Goal: Task Accomplishment & Management: Use online tool/utility

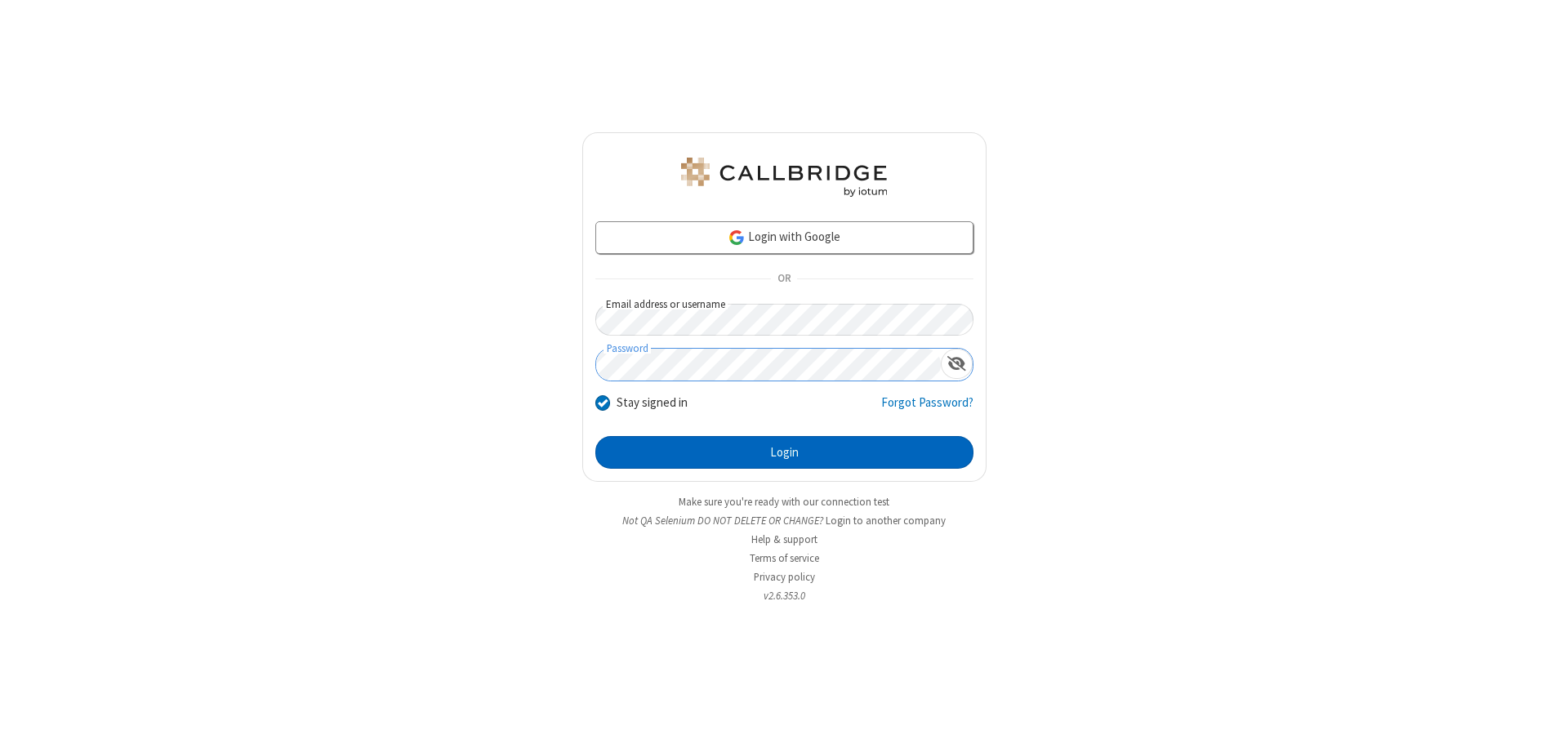
click at [784, 452] on button "Login" at bounding box center [784, 452] width 378 height 32
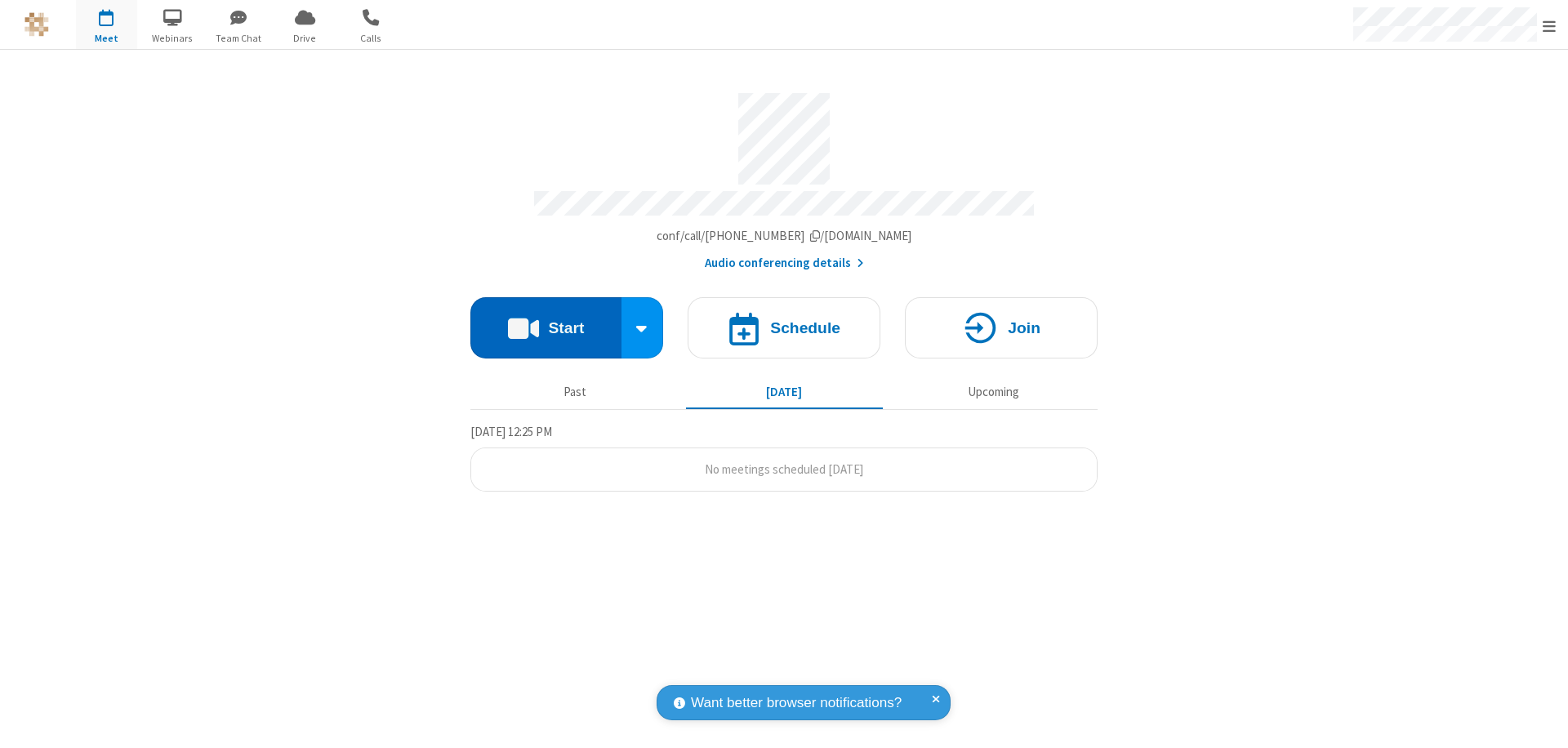
click at [546, 320] on button "Start" at bounding box center [546, 327] width 151 height 61
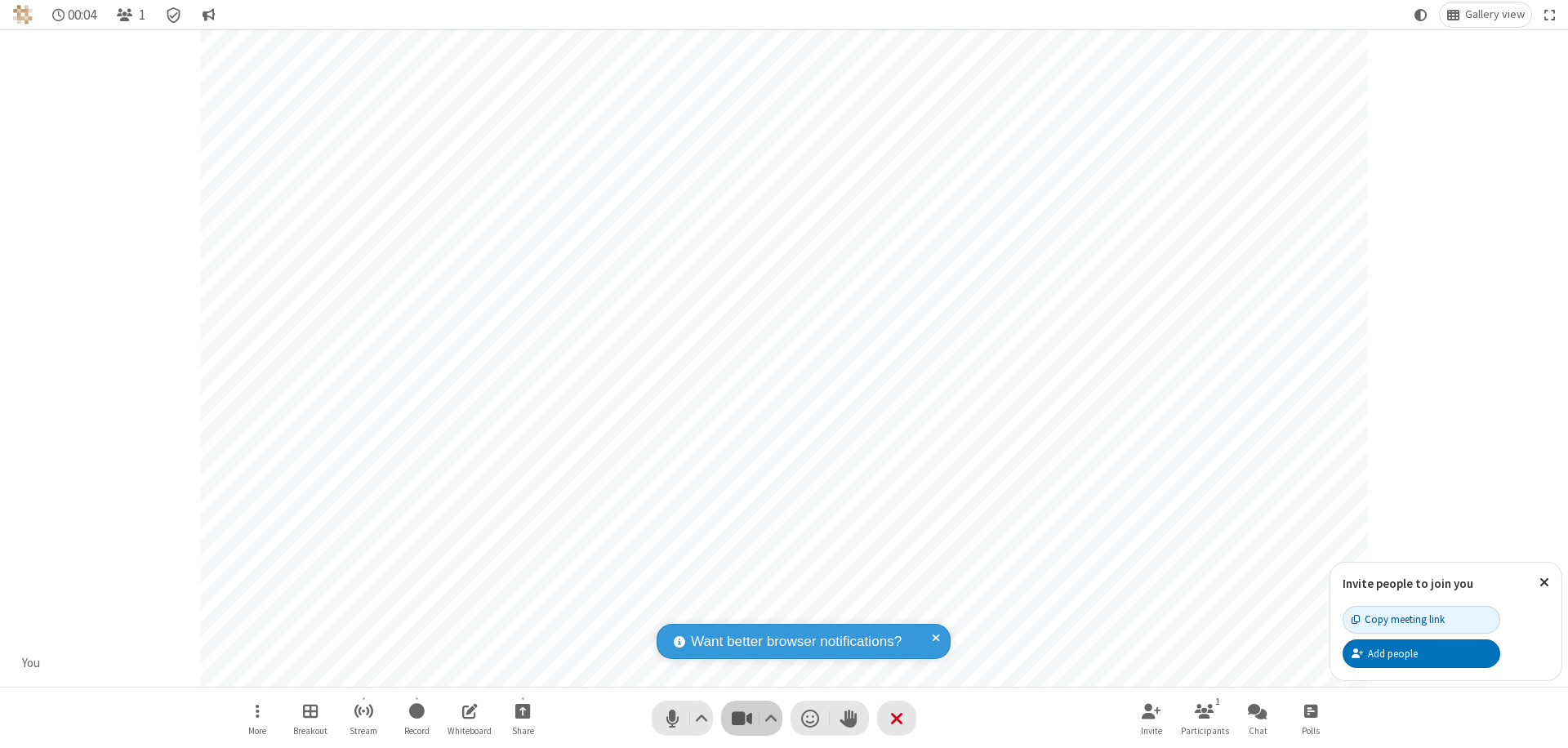
click at [742, 717] on span "Stop video (⌘+Shift+V)" at bounding box center [742, 717] width 25 height 24
click at [742, 717] on span "Start video (⌘+Shift+V)" at bounding box center [742, 717] width 25 height 24
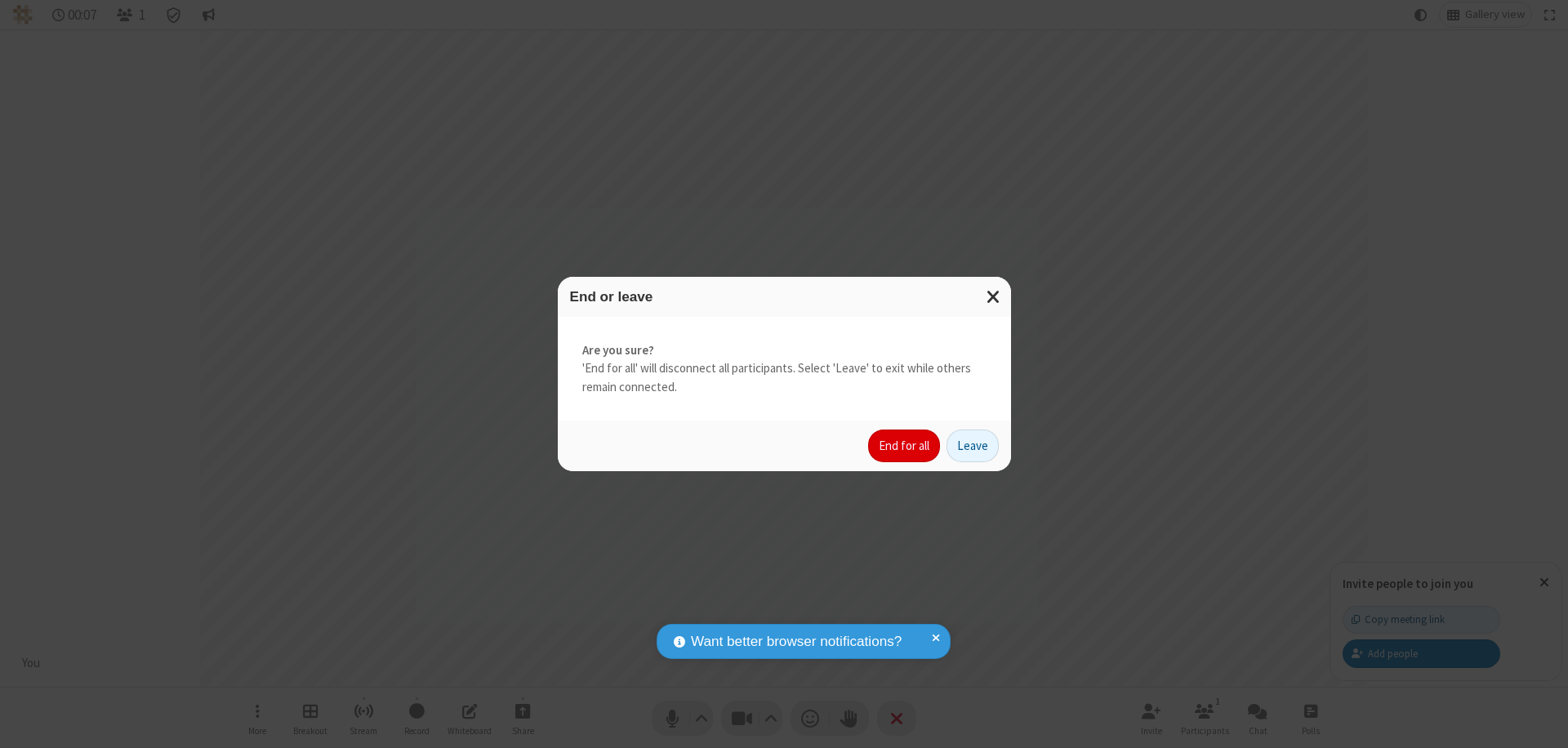
click at [905, 446] on button "End for all" at bounding box center [904, 446] width 72 height 32
